Goal: Transaction & Acquisition: Book appointment/travel/reservation

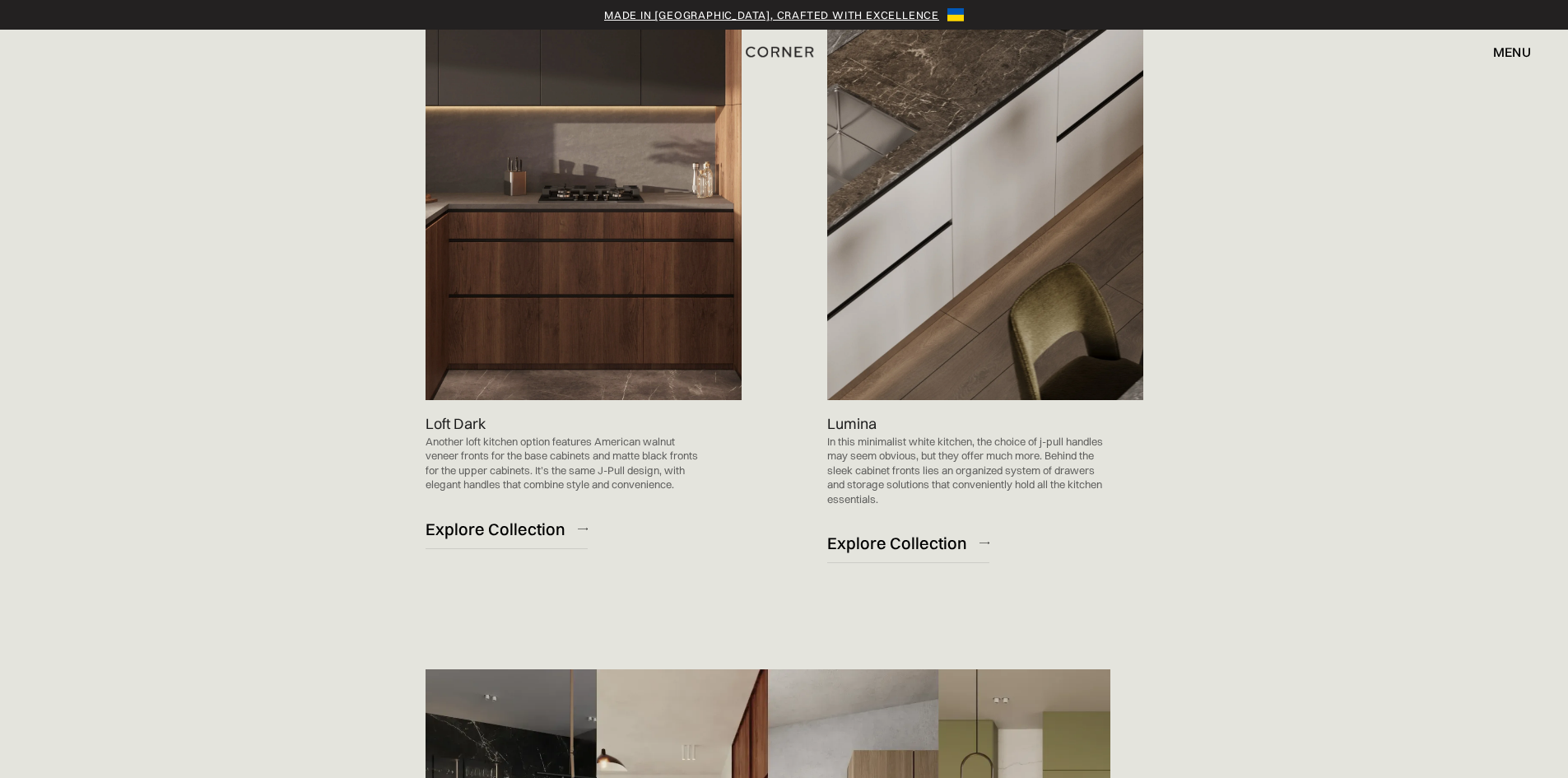
scroll to position [1744, 0]
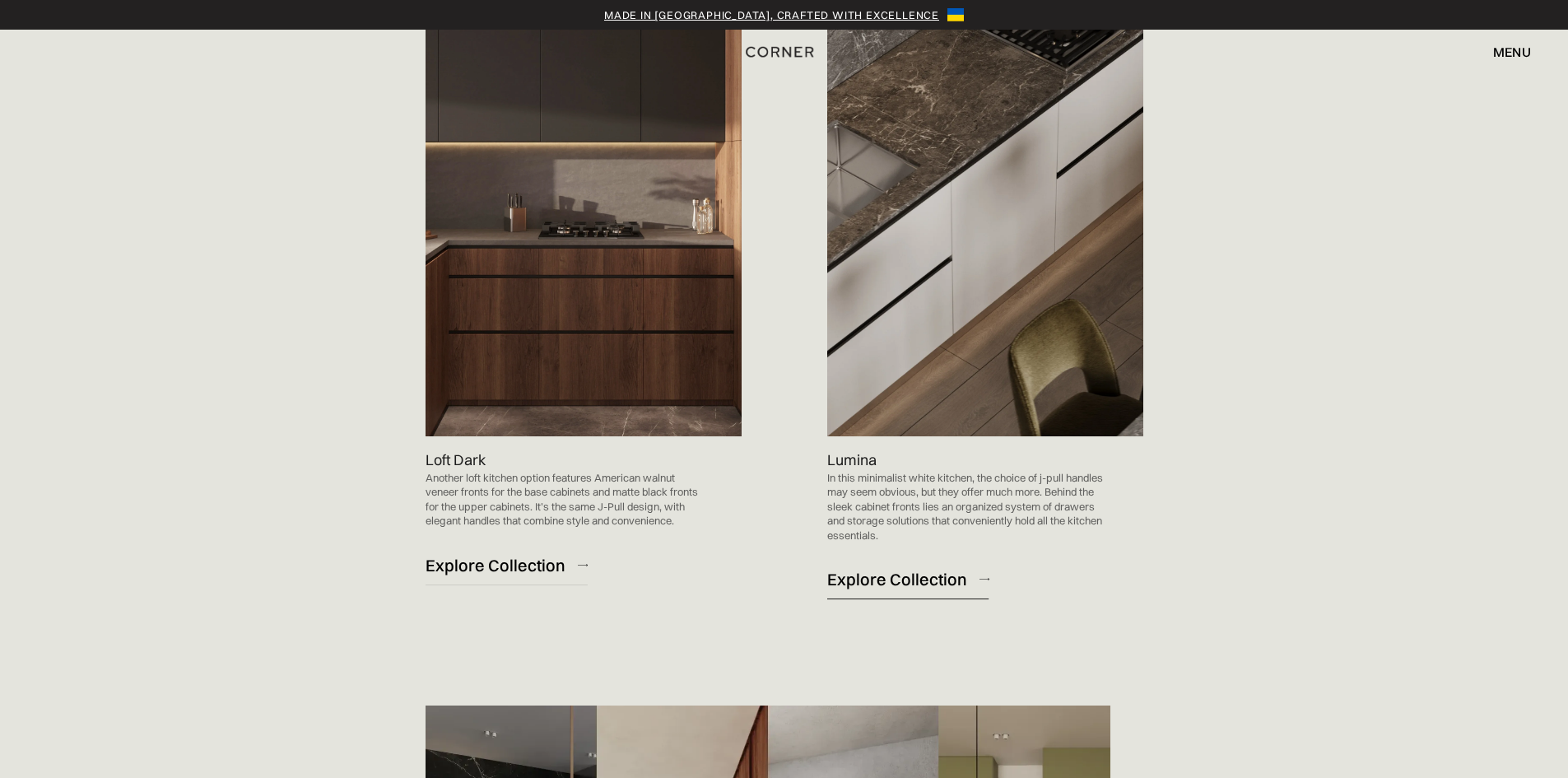
click at [903, 588] on div "Explore Collection" at bounding box center [896, 579] width 140 height 22
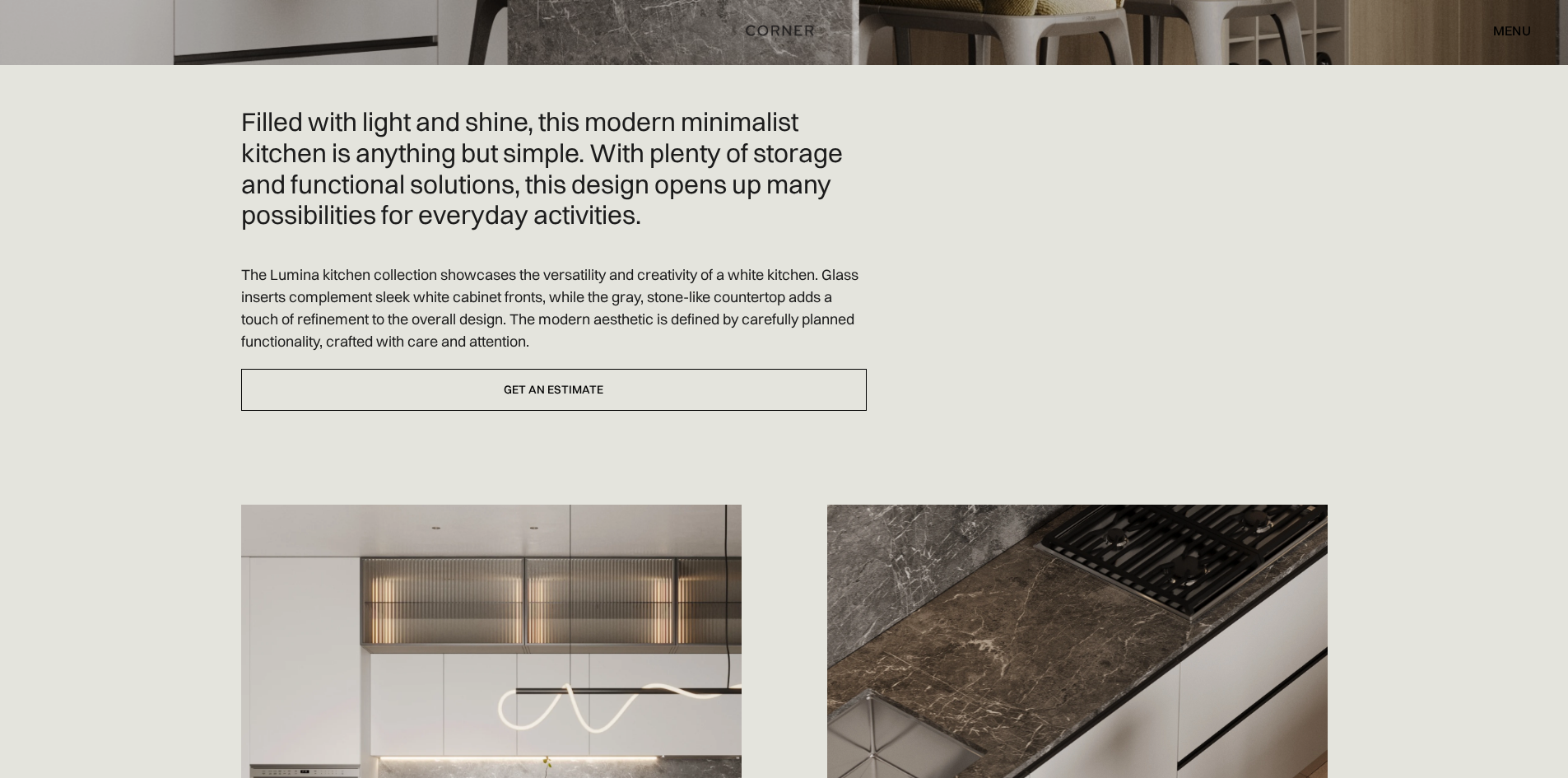
scroll to position [480, 0]
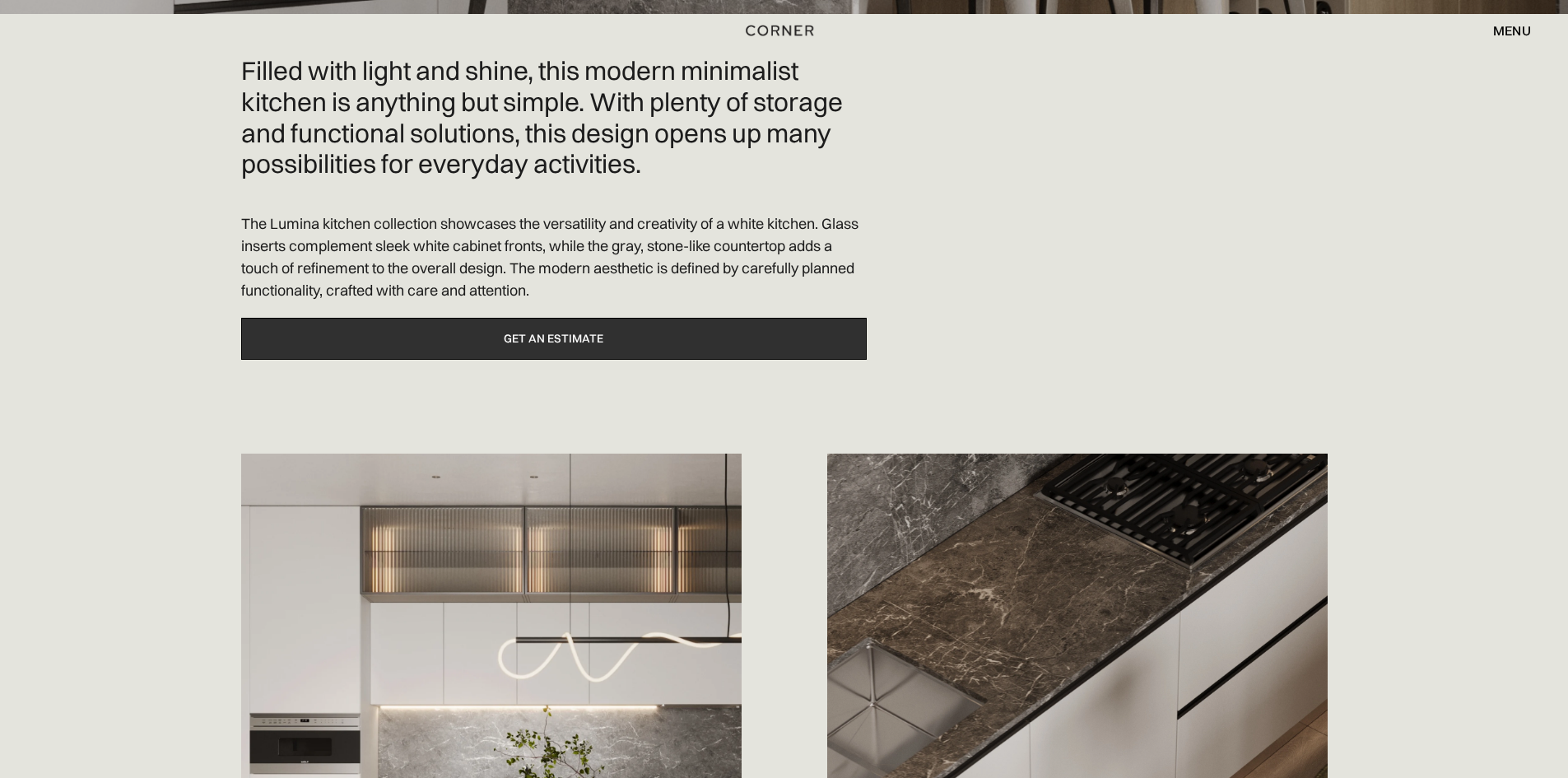
click at [712, 326] on link "Get an estimate" at bounding box center [554, 339] width 626 height 42
click at [597, 328] on link "Get an estimate" at bounding box center [554, 339] width 626 height 42
